Goal: Find specific page/section: Find specific page/section

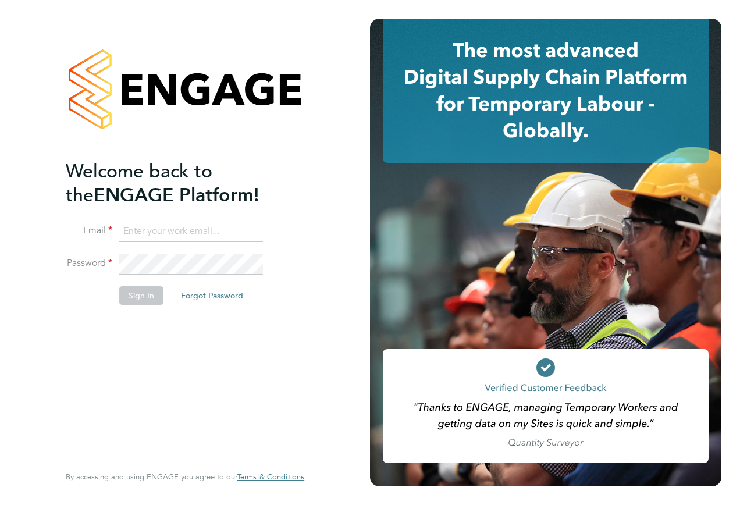
click at [193, 229] on input at bounding box center [191, 231] width 144 height 21
type input "Nicholas.morgan@hays.com"
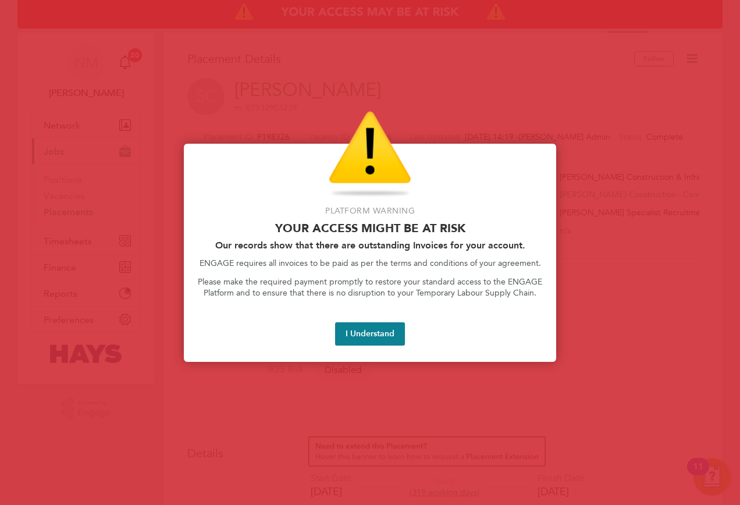
click at [405, 353] on div "Platform Warning Your access might be at risk Our records show that there are o…" at bounding box center [370, 253] width 373 height 218
click at [380, 341] on button "I Understand" at bounding box center [370, 333] width 70 height 23
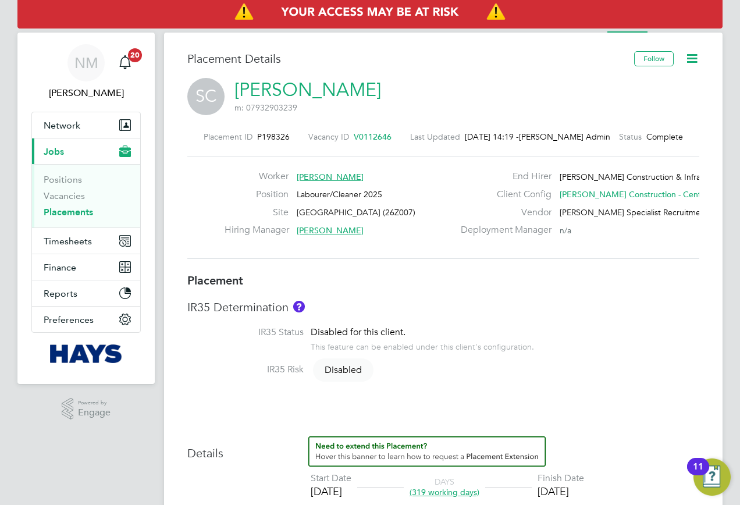
drag, startPoint x: 83, startPoint y: 214, endPoint x: 103, endPoint y: 215, distance: 20.4
click at [83, 214] on link "Placements" at bounding box center [68, 212] width 49 height 11
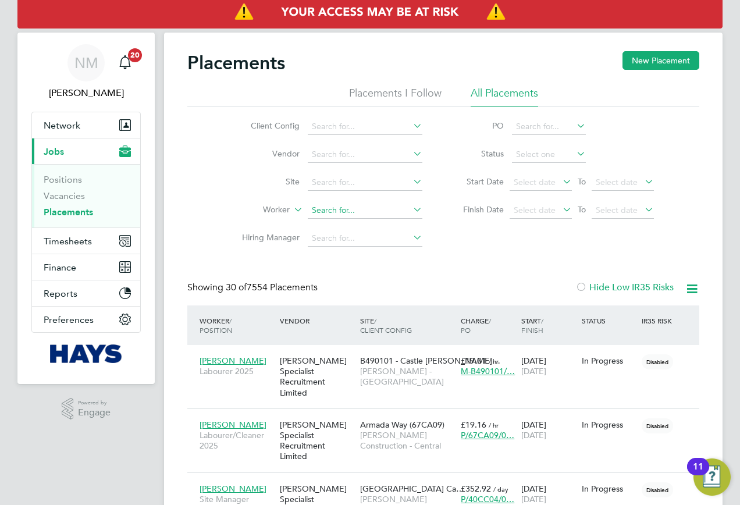
click at [323, 211] on input at bounding box center [365, 211] width 115 height 16
click at [381, 219] on li "Russel l Thompso n" at bounding box center [366, 227] width 119 height 16
type input "[PERSON_NAME]"
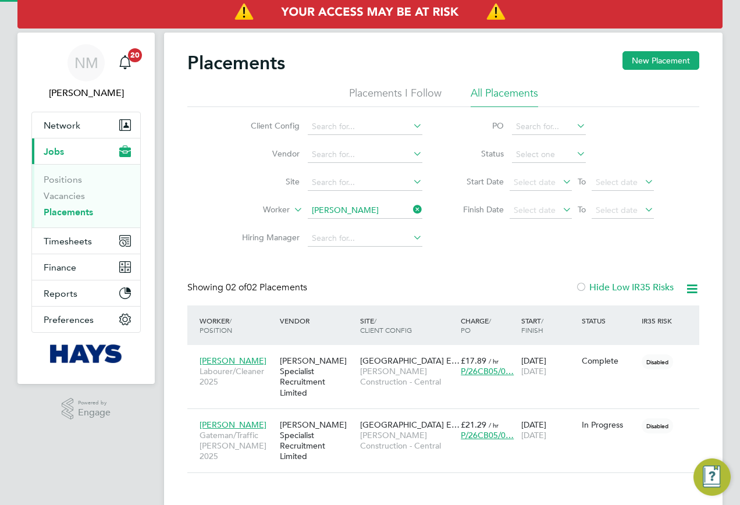
scroll to position [44, 101]
click at [573, 417] on div "15 Apr 2025 22 Sep 2025" at bounding box center [549, 430] width 61 height 33
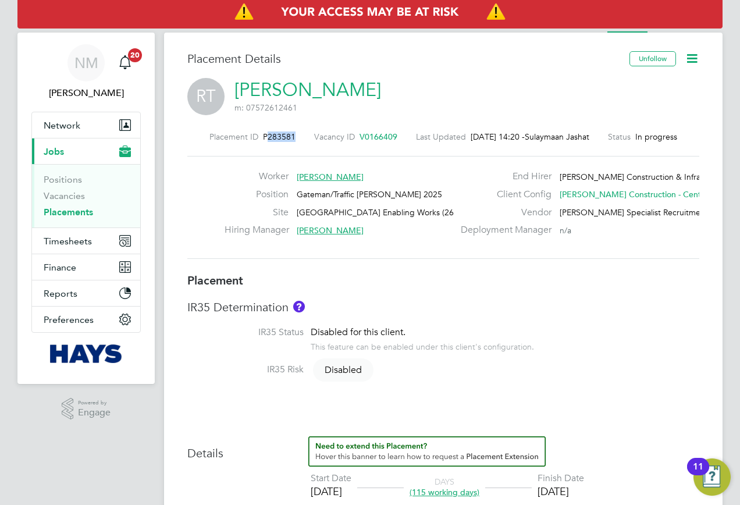
drag, startPoint x: 288, startPoint y: 134, endPoint x: 259, endPoint y: 139, distance: 28.9
click at [259, 139] on div "Placement ID P283581 Vacancy ID V0166409 Last Updated [DATE] 14:20 - Sulaymaan …" at bounding box center [443, 137] width 512 height 10
copy span "283581"
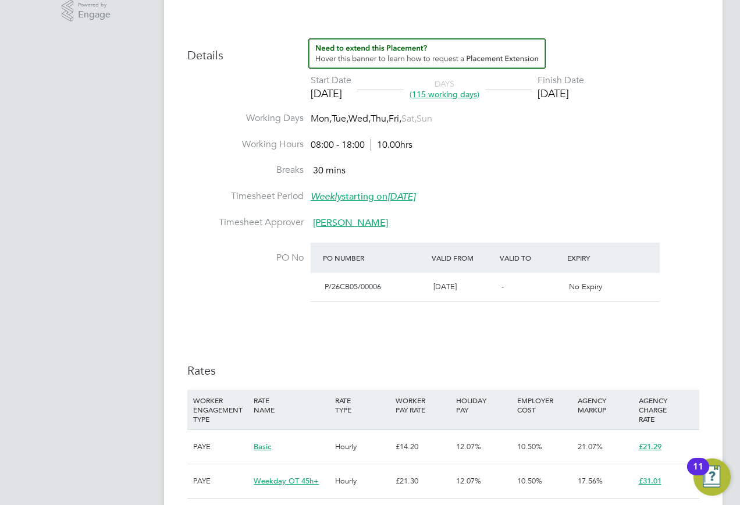
scroll to position [582, 0]
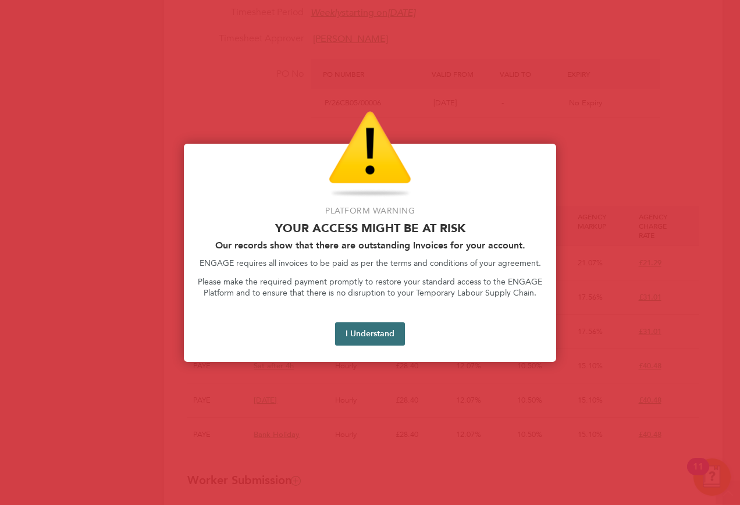
click at [375, 327] on button "I Understand" at bounding box center [370, 333] width 70 height 23
click at [356, 339] on button "I Understand" at bounding box center [370, 333] width 70 height 23
